Goal: Task Accomplishment & Management: Complete application form

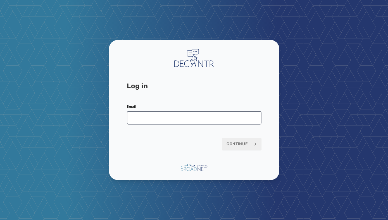
click at [166, 120] on input "Email" at bounding box center [194, 117] width 135 height 13
type input "**********"
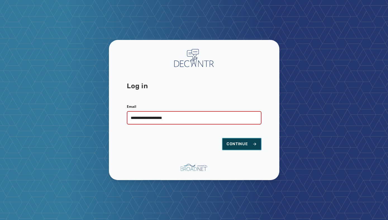
click at [242, 144] on span "Continue" at bounding box center [242, 144] width 30 height 6
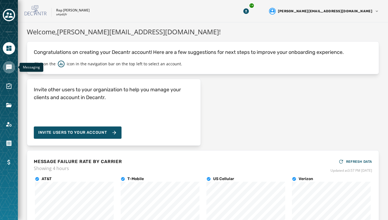
click at [9, 71] on link "Navigate to Messaging" at bounding box center [9, 67] width 12 height 12
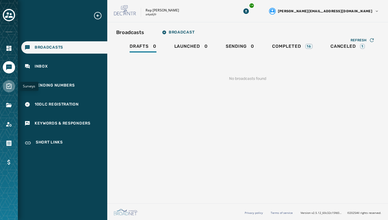
click at [9, 85] on icon "Navigate to Surveys" at bounding box center [9, 86] width 7 height 7
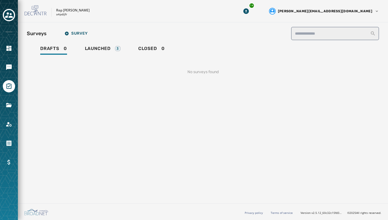
click at [99, 42] on div "**********" at bounding box center [203, 55] width 352 height 57
click at [98, 47] on span "Launched" at bounding box center [98, 49] width 26 height 6
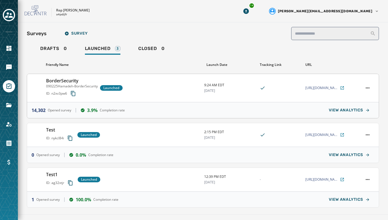
click at [135, 86] on div "BorderSecurity 090225Hamadeh-BorderSecurity ID: n2xv3pw6 Launched" at bounding box center [123, 87] width 154 height 21
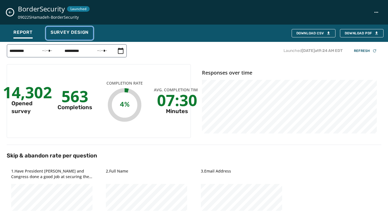
click at [76, 34] on span "Survey Design" at bounding box center [70, 33] width 38 height 6
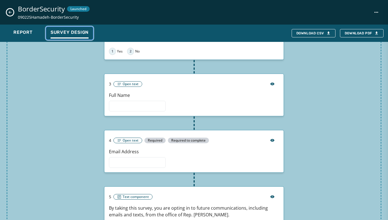
scroll to position [144, 0]
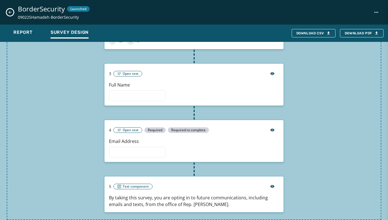
click at [11, 13] on icon "Close survey details drawer" at bounding box center [10, 12] width 4 height 4
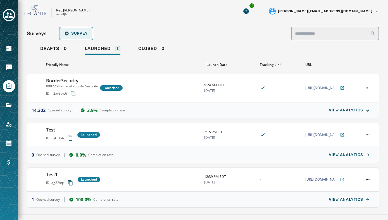
click at [69, 33] on span "Survey" at bounding box center [76, 33] width 23 height 4
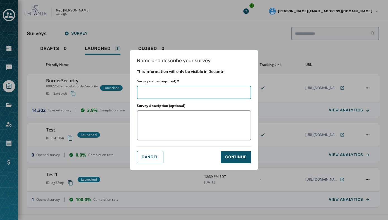
click at [144, 91] on input "Survey name (required) *" at bounding box center [194, 92] width 114 height 13
type input "*"
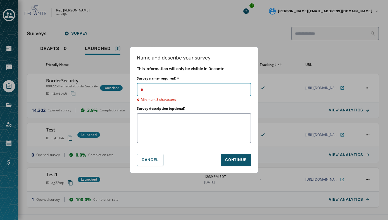
type input "**"
type input "***"
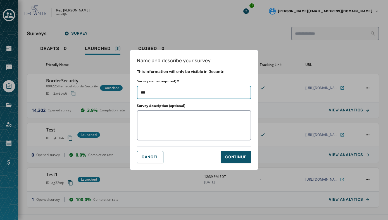
type input "****"
type input "*****"
type input "******"
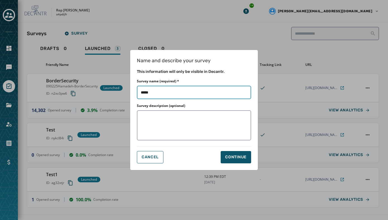
type input "******"
type input "*******"
type input "********"
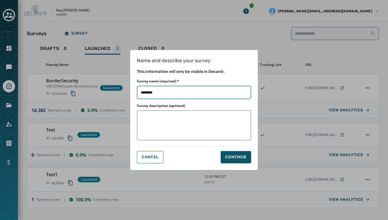
type input "*********"
type input "**********"
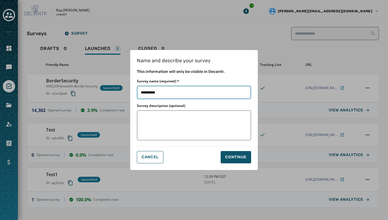
type input "**********"
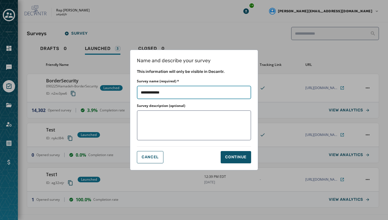
type input "**********"
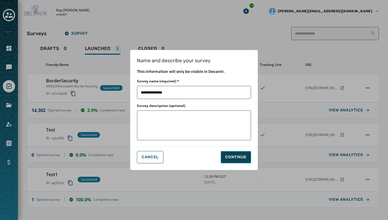
click at [235, 160] on button "Continue" at bounding box center [236, 157] width 30 height 12
type input "**********"
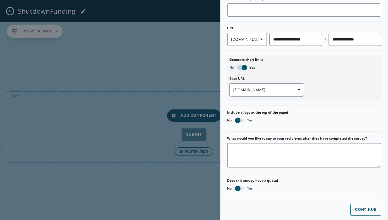
scroll to position [66, 0]
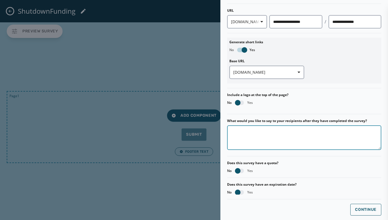
click at [251, 134] on textarea "What would you like to say to your recipients after they have completed the sur…" at bounding box center [304, 137] width 154 height 25
type textarea "**********"
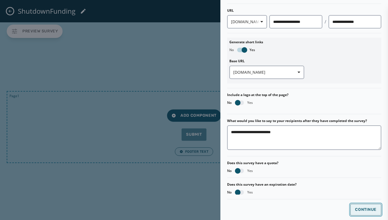
click at [363, 207] on button "Continue" at bounding box center [365, 210] width 31 height 12
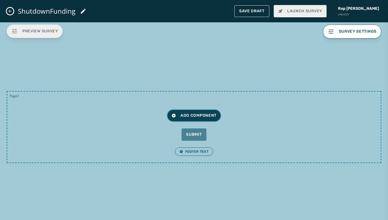
click at [198, 114] on span "Add Component" at bounding box center [194, 116] width 45 height 6
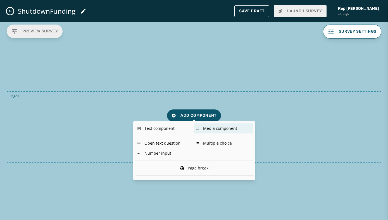
click at [213, 125] on div "Media component" at bounding box center [223, 128] width 59 height 10
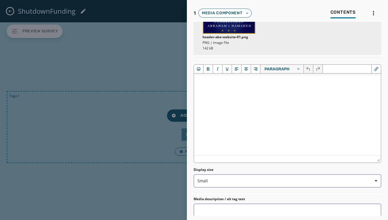
scroll to position [61, 0]
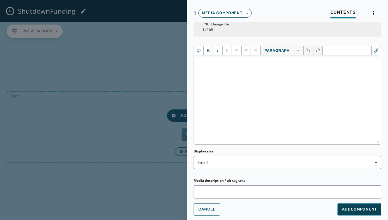
click at [364, 213] on button "Add Component" at bounding box center [359, 209] width 44 height 12
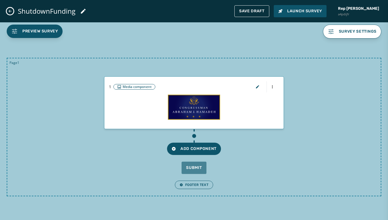
scroll to position [0, 0]
click at [193, 148] on span "Add Component" at bounding box center [194, 149] width 45 height 6
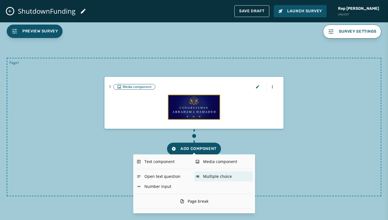
click at [205, 176] on div "Multiple choice" at bounding box center [223, 177] width 59 height 10
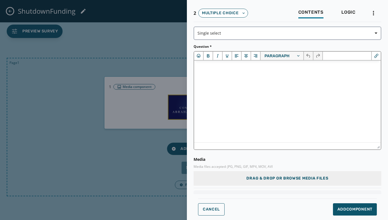
click at [203, 73] on html at bounding box center [287, 68] width 187 height 15
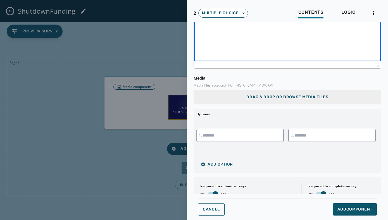
scroll to position [82, 0]
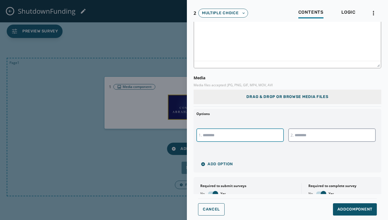
click at [229, 139] on input "text" at bounding box center [239, 135] width 87 height 13
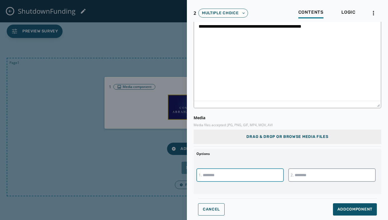
scroll to position [43, 0]
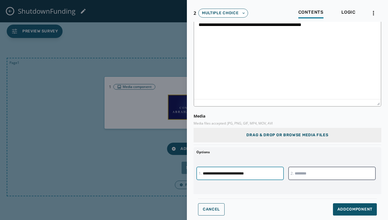
type input "**********"
click at [298, 171] on input "text" at bounding box center [331, 173] width 87 height 13
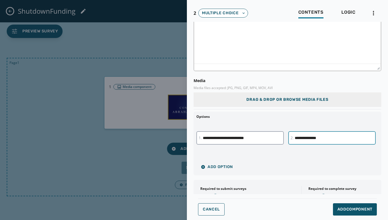
scroll to position [90, 0]
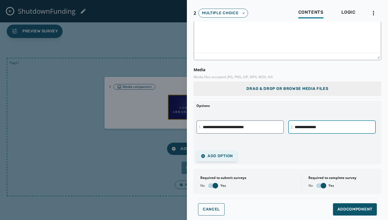
type input "**********"
click at [221, 157] on span "Add Option" at bounding box center [217, 156] width 32 height 4
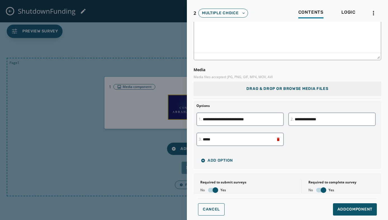
type input "*****"
click at [316, 149] on div "**********" at bounding box center [287, 132] width 182 height 38
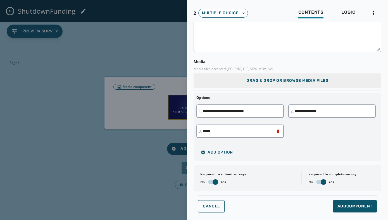
scroll to position [99, 0]
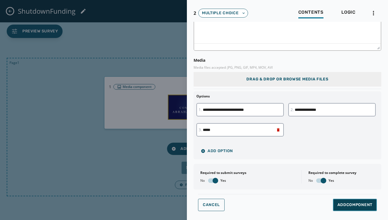
click at [361, 208] on span "Add Component" at bounding box center [354, 205] width 35 height 6
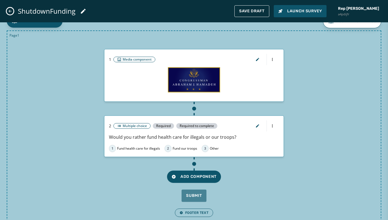
scroll to position [11, 0]
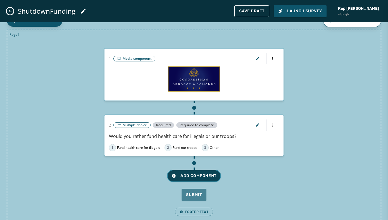
click at [208, 177] on span "Add Component" at bounding box center [194, 176] width 45 height 6
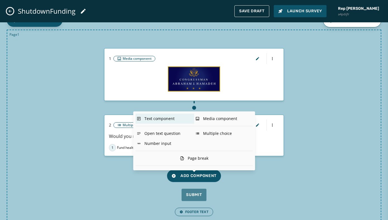
click at [162, 119] on div "Text component" at bounding box center [164, 119] width 59 height 10
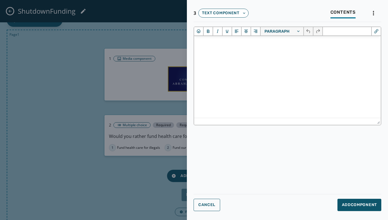
scroll to position [0, 0]
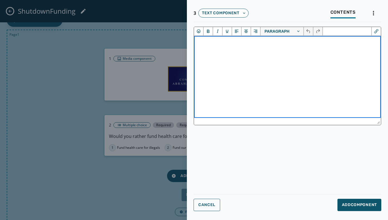
click at [220, 51] on html at bounding box center [287, 43] width 187 height 15
click at [350, 205] on span "Add Component" at bounding box center [359, 205] width 35 height 6
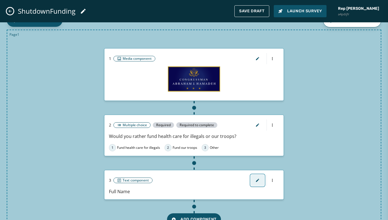
click at [255, 180] on icon "button" at bounding box center [257, 180] width 4 height 4
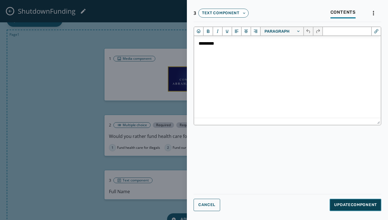
click at [338, 206] on span "Update Component" at bounding box center [355, 205] width 43 height 6
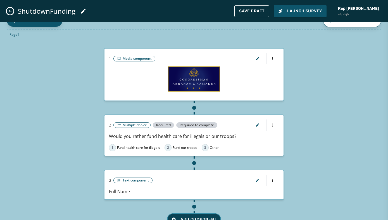
click at [207, 218] on span "Add Component" at bounding box center [194, 220] width 45 height 6
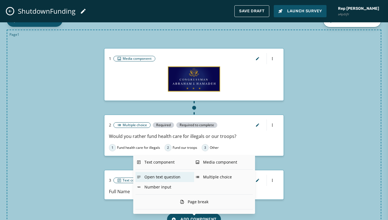
click at [158, 177] on div "Open text question" at bounding box center [164, 177] width 59 height 10
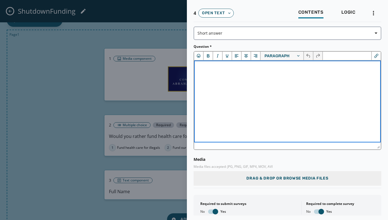
click at [208, 71] on p "Rich Text Area" at bounding box center [288, 68] width 178 height 6
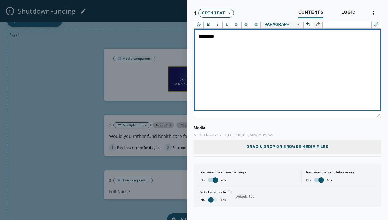
scroll to position [45, 0]
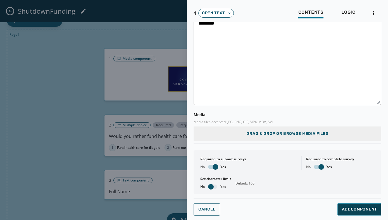
click at [344, 209] on span "Add Component" at bounding box center [359, 210] width 35 height 6
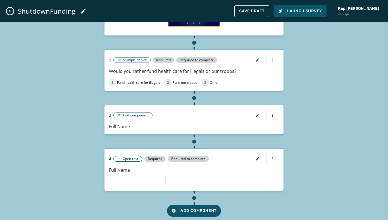
scroll to position [77, 0]
click at [273, 115] on html "Skip To Main Content Rep [PERSON_NAME] a4pdijfr 14 [PERSON_NAME][EMAIL_ADDRESS]…" at bounding box center [194, 110] width 388 height 220
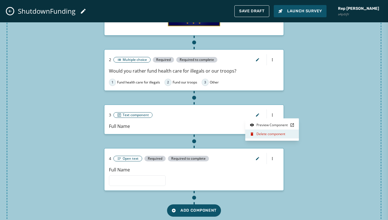
click at [268, 134] on div "Delete component" at bounding box center [272, 134] width 54 height 9
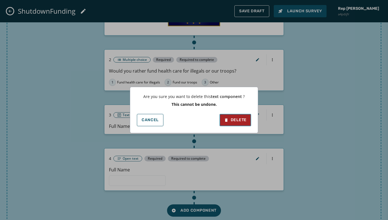
click at [244, 122] on div "Delete" at bounding box center [235, 120] width 23 height 6
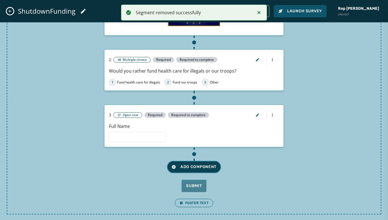
click at [197, 168] on span "Add Component" at bounding box center [194, 167] width 45 height 6
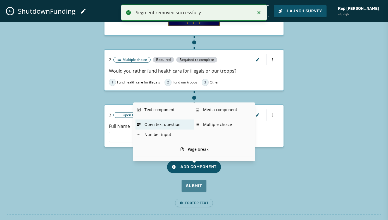
click at [162, 125] on div "Open text question" at bounding box center [164, 125] width 59 height 10
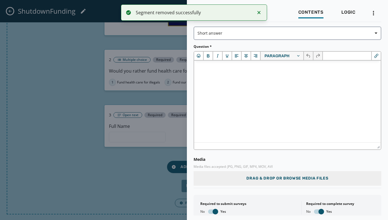
scroll to position [0, 0]
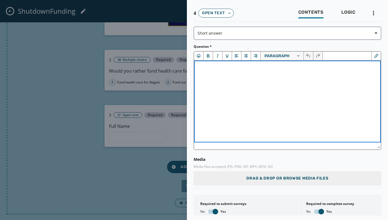
click at [211, 76] on html at bounding box center [287, 68] width 187 height 15
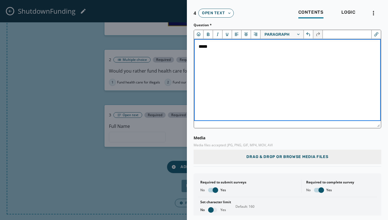
scroll to position [45, 0]
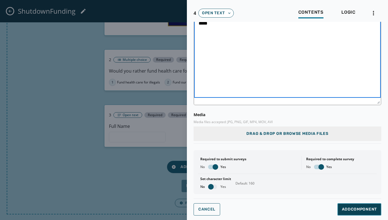
click at [354, 214] on button "Add Component" at bounding box center [359, 209] width 44 height 12
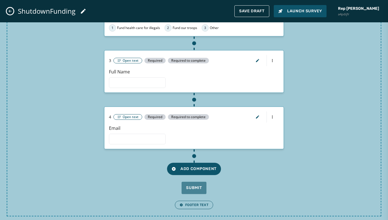
scroll to position [134, 0]
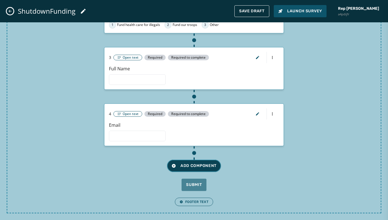
click at [209, 166] on span "Add Component" at bounding box center [194, 166] width 45 height 6
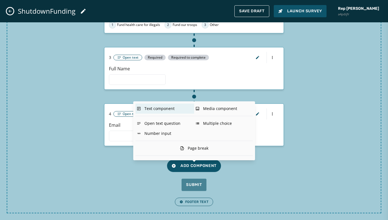
click at [160, 110] on div "Text component" at bounding box center [164, 109] width 59 height 10
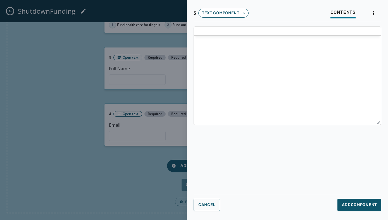
scroll to position [0, 0]
click at [205, 46] on p "Rich Text Area" at bounding box center [288, 44] width 178 height 6
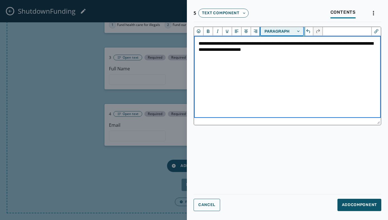
click at [271, 31] on button "Paragraph" at bounding box center [282, 31] width 43 height 8
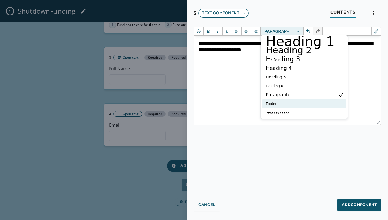
click at [276, 104] on footer "Footer" at bounding box center [300, 104] width 70 height 7
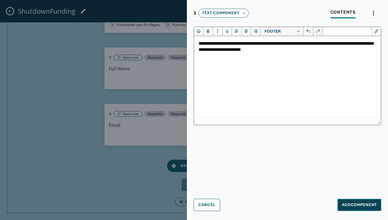
click at [346, 204] on span "Add Component" at bounding box center [359, 205] width 35 height 6
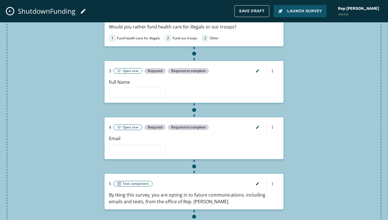
scroll to position [120, 0]
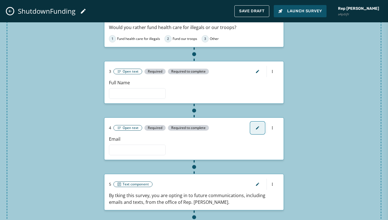
click at [255, 125] on button "button" at bounding box center [257, 127] width 13 height 11
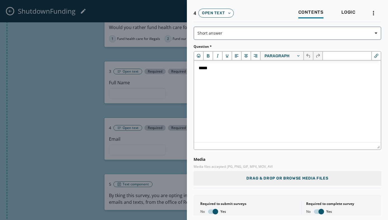
scroll to position [0, 0]
click at [227, 65] on p "*****" at bounding box center [288, 68] width 178 height 6
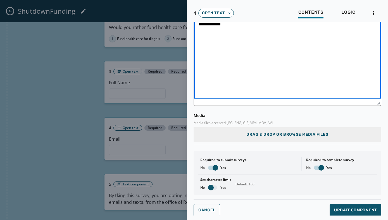
scroll to position [45, 0]
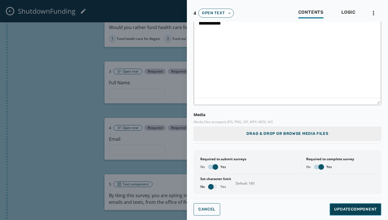
click at [348, 213] on button "Update Component" at bounding box center [356, 209] width 52 height 12
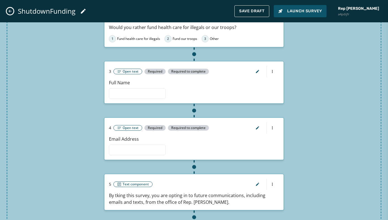
scroll to position [0, 0]
click at [273, 70] on html "Skip To Main Content Rep [PERSON_NAME] a4pdijfr 14 [PERSON_NAME][EMAIL_ADDRESS]…" at bounding box center [194, 110] width 388 height 220
click at [257, 72] on html "Skip To Main Content Rep [PERSON_NAME] a4pdijfr 14 [PERSON_NAME][EMAIL_ADDRESS]…" at bounding box center [194, 110] width 388 height 220
click at [257, 71] on icon "button" at bounding box center [257, 71] width 4 height 4
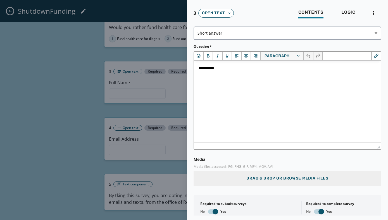
scroll to position [45, 0]
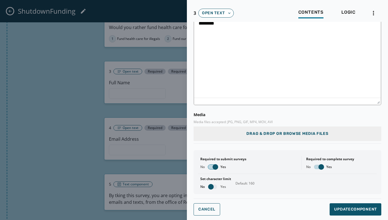
click at [215, 165] on span "button" at bounding box center [216, 167] width 6 height 6
click at [320, 165] on span "button" at bounding box center [321, 167] width 6 height 6
click at [344, 206] on button "Update Component" at bounding box center [356, 209] width 52 height 12
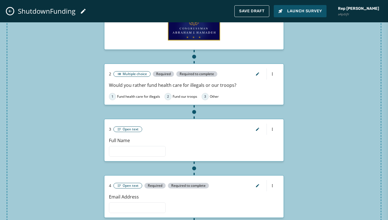
scroll to position [62, 0]
click at [258, 73] on icon "button" at bounding box center [257, 74] width 3 height 3
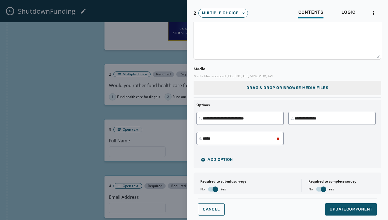
scroll to position [99, 0]
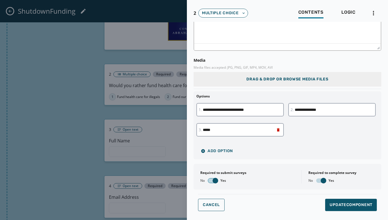
click at [216, 179] on span "button" at bounding box center [216, 181] width 6 height 6
click at [322, 181] on span "button" at bounding box center [324, 181] width 6 height 6
click at [353, 206] on span "Update Component" at bounding box center [351, 205] width 43 height 6
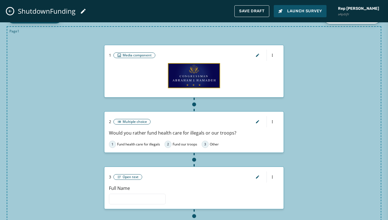
scroll to position [0, 0]
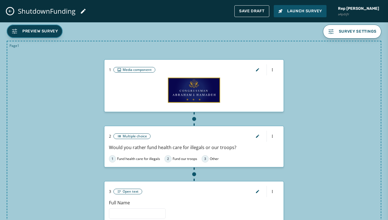
click at [46, 30] on span "Preview Survey" at bounding box center [40, 31] width 36 height 6
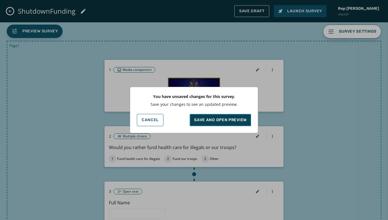
click at [230, 124] on button "SAVE AND OPEN PREVIEW" at bounding box center [220, 120] width 61 height 12
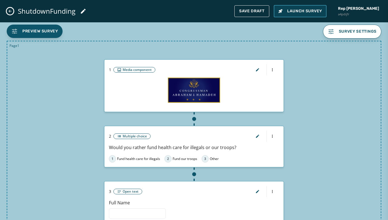
click at [293, 12] on span "Launch Survey" at bounding box center [300, 11] width 44 height 6
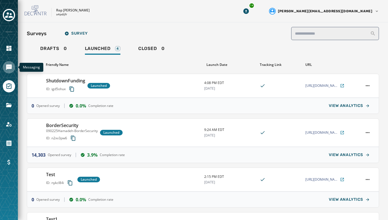
click at [9, 68] on icon "Navigate to Messaging" at bounding box center [9, 68] width 6 height 6
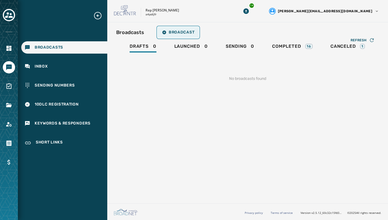
click at [185, 29] on button "Broadcast" at bounding box center [178, 32] width 41 height 11
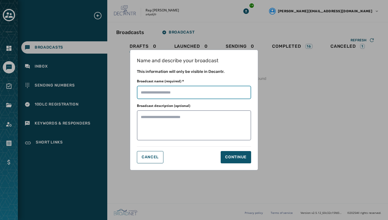
click at [157, 96] on input "Broadcast name (required) *" at bounding box center [194, 92] width 114 height 13
type input "**********"
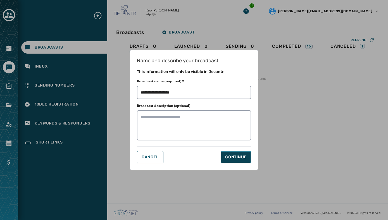
click at [241, 158] on div "Continue" at bounding box center [236, 157] width 22 height 6
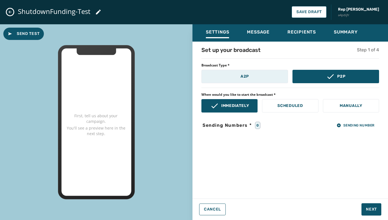
click at [251, 78] on button "A2P" at bounding box center [244, 76] width 87 height 13
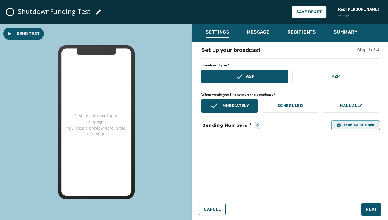
click at [337, 125] on icon "button" at bounding box center [339, 125] width 4 height 4
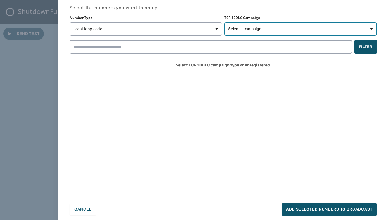
click at [247, 30] on span "Select a campaign" at bounding box center [244, 29] width 33 height 6
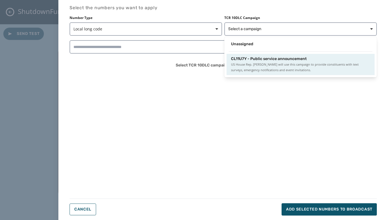
click at [245, 58] on span "CL11U7Y - Public service announcement" at bounding box center [269, 59] width 76 height 6
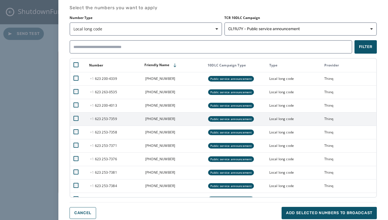
scroll to position [9, 0]
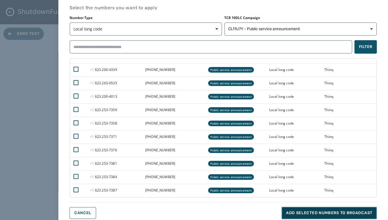
click at [303, 213] on span "Add selected numbers to broadcast" at bounding box center [329, 213] width 86 height 6
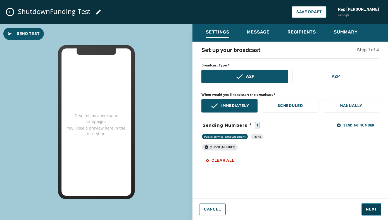
click at [375, 208] on span "Next" at bounding box center [371, 210] width 11 height 6
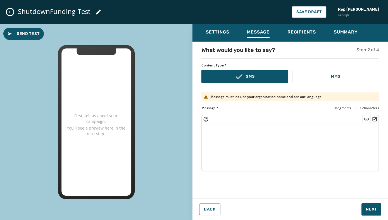
click at [218, 142] on textarea at bounding box center [290, 146] width 177 height 46
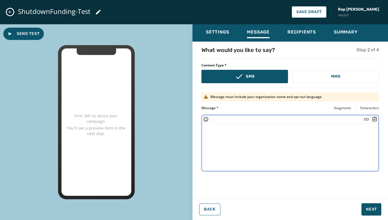
paste textarea "**********"
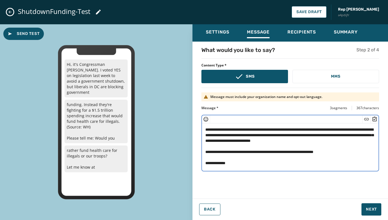
scroll to position [6, 0]
click at [376, 119] on icon "Insert Survey" at bounding box center [375, 119] width 6 height 6
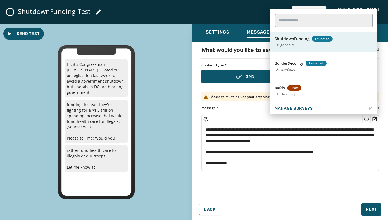
click at [328, 38] on span "Launched" at bounding box center [322, 39] width 21 height 6
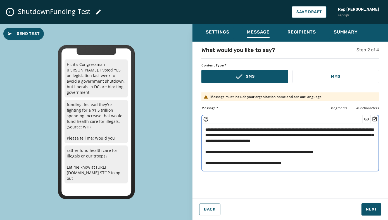
click at [327, 158] on textarea "**********" at bounding box center [290, 146] width 177 height 46
click at [350, 151] on textarea "**********" at bounding box center [290, 146] width 177 height 46
click at [308, 148] on textarea "**********" at bounding box center [290, 146] width 177 height 46
click at [300, 143] on textarea "**********" at bounding box center [290, 146] width 177 height 46
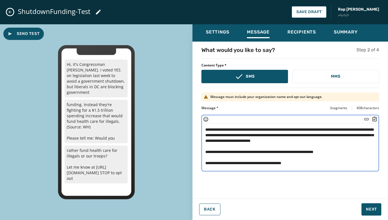
click at [319, 165] on textarea "**********" at bounding box center [290, 146] width 177 height 46
type textarea "**********"
click at [365, 208] on button "Next" at bounding box center [371, 209] width 20 height 12
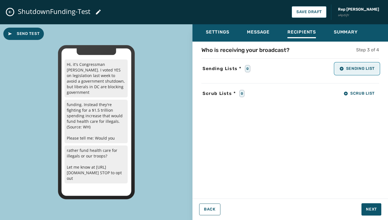
click at [341, 68] on icon "button" at bounding box center [341, 68] width 4 height 4
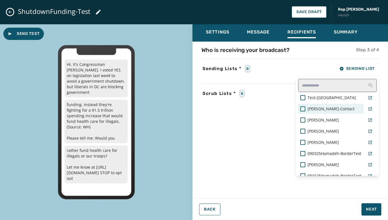
click at [321, 108] on span "[PERSON_NAME]-Contact" at bounding box center [331, 109] width 47 height 6
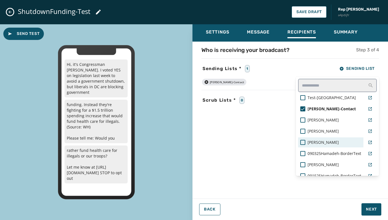
click at [306, 143] on div "[PERSON_NAME]" at bounding box center [330, 143] width 61 height 6
click at [266, 142] on div "Who is receiving your broadcast? Step 3 of 4 Sending Lists * 2 Sending List Tes…" at bounding box center [290, 118] width 196 height 145
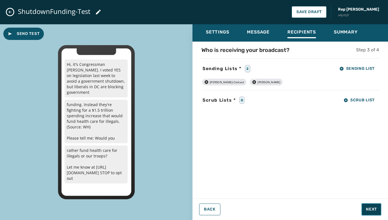
click at [368, 207] on span "Next" at bounding box center [371, 210] width 11 height 6
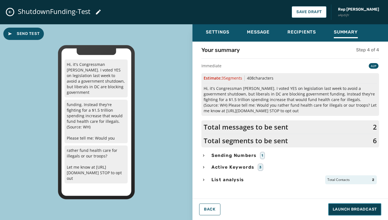
click at [359, 212] on span "Launch Broadcast" at bounding box center [355, 210] width 44 height 6
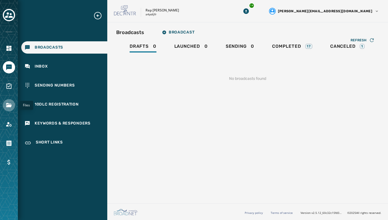
click at [9, 106] on icon "Navigate to Files" at bounding box center [9, 105] width 6 height 4
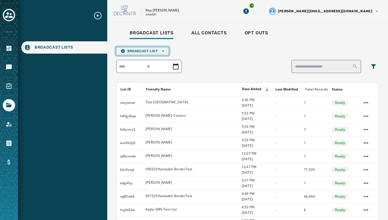
click at [129, 49] on span "Broadcast List Open options" at bounding box center [143, 51] width 44 height 4
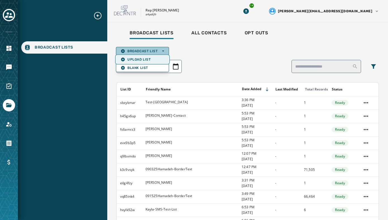
click at [132, 57] on span "Upload List" at bounding box center [143, 59] width 44 height 4
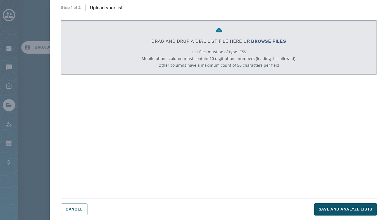
click at [257, 41] on span "BROWSE FILES" at bounding box center [268, 41] width 35 height 5
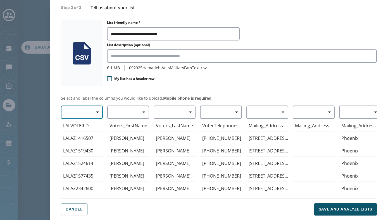
click at [93, 113] on span "button" at bounding box center [95, 112] width 13 height 11
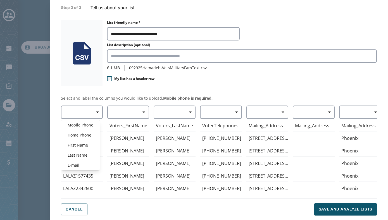
click at [130, 110] on div "Mobile Phone Home Phone First Name Last Name E-mail LALVOTERID LALAZ1416507 LAL…" at bounding box center [219, 149] width 316 height 86
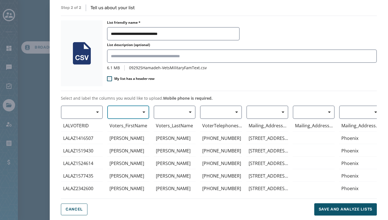
click at [143, 115] on span "button" at bounding box center [141, 112] width 13 height 11
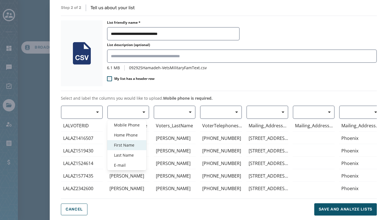
click at [134, 142] on span "First Name" at bounding box center [127, 145] width 26 height 6
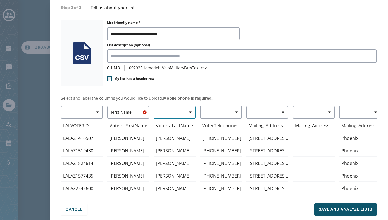
click at [179, 108] on button "button" at bounding box center [175, 112] width 42 height 13
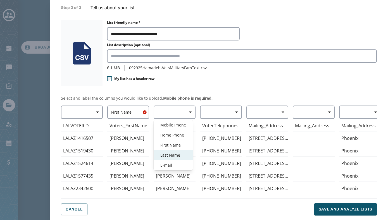
click at [176, 154] on span "Last Name" at bounding box center [173, 156] width 26 height 6
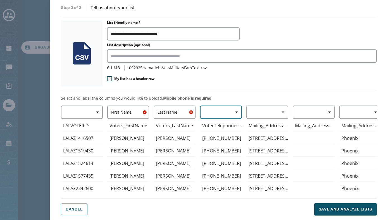
click at [213, 114] on button "button" at bounding box center [221, 112] width 42 height 13
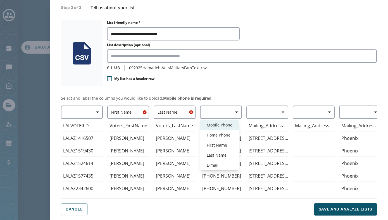
click at [216, 125] on span "Mobile Phone" at bounding box center [220, 125] width 26 height 6
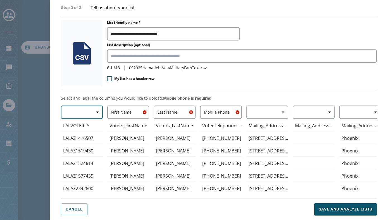
click at [79, 112] on button "button" at bounding box center [82, 112] width 42 height 13
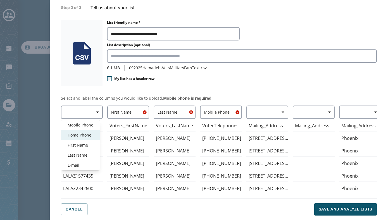
click at [79, 134] on span "Home Phone" at bounding box center [81, 135] width 26 height 6
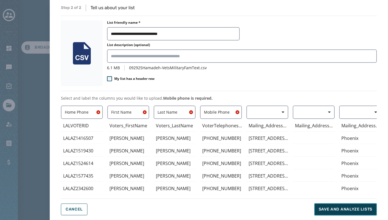
click at [340, 210] on span "Save and analyze lists" at bounding box center [346, 210] width 54 height 6
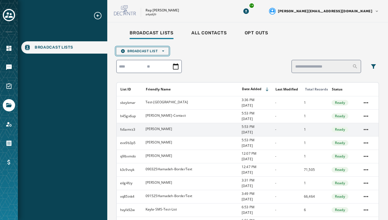
scroll to position [53, 0]
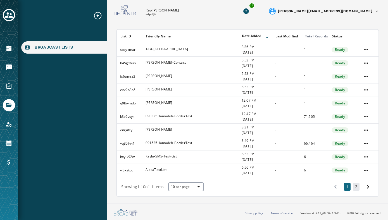
click at [356, 187] on button "2" at bounding box center [356, 187] width 7 height 8
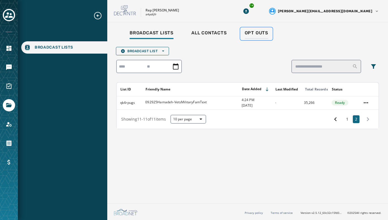
click at [261, 35] on span "Opt Outs" at bounding box center [256, 33] width 23 height 6
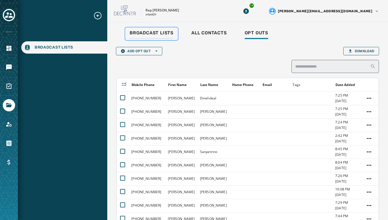
click at [145, 32] on span "Broadcast Lists" at bounding box center [152, 33] width 44 height 6
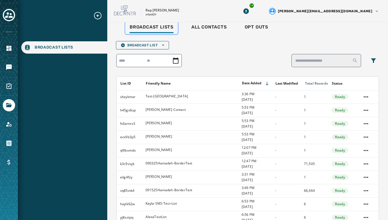
scroll to position [6, 0]
